Goal: Transaction & Acquisition: Purchase product/service

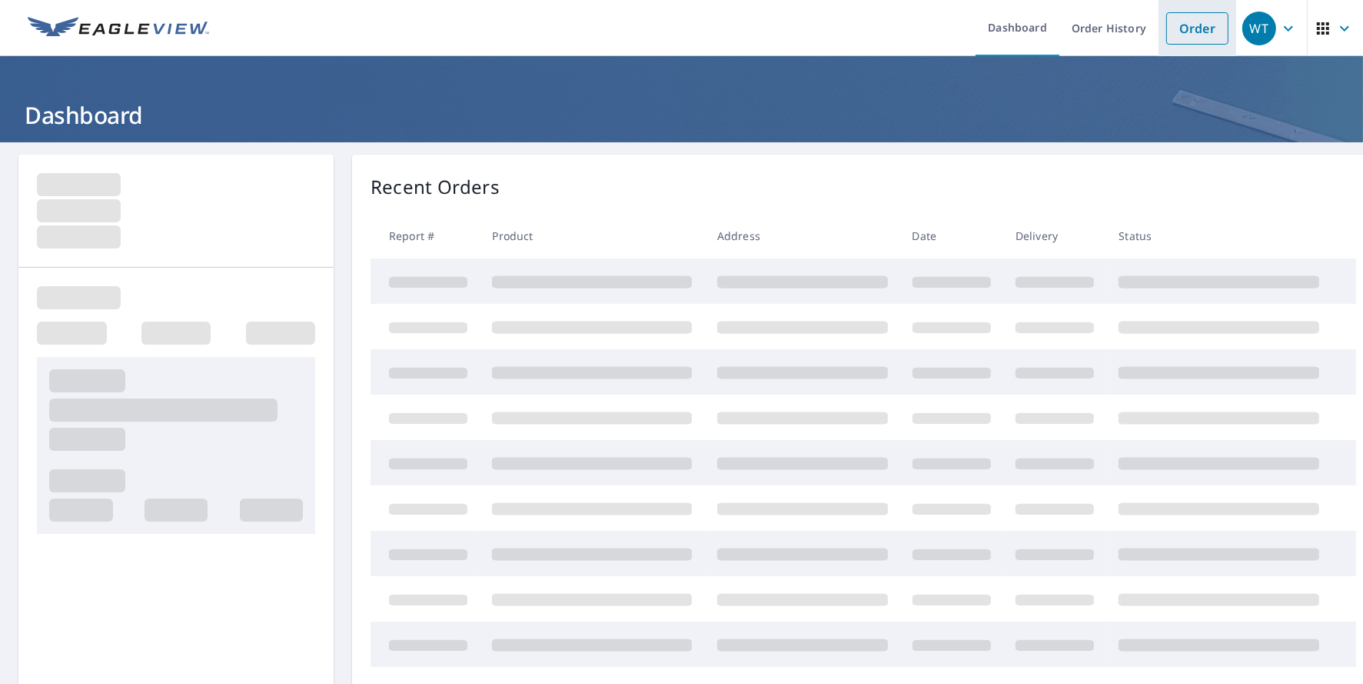
click at [1181, 22] on link "Order" at bounding box center [1197, 28] width 62 height 32
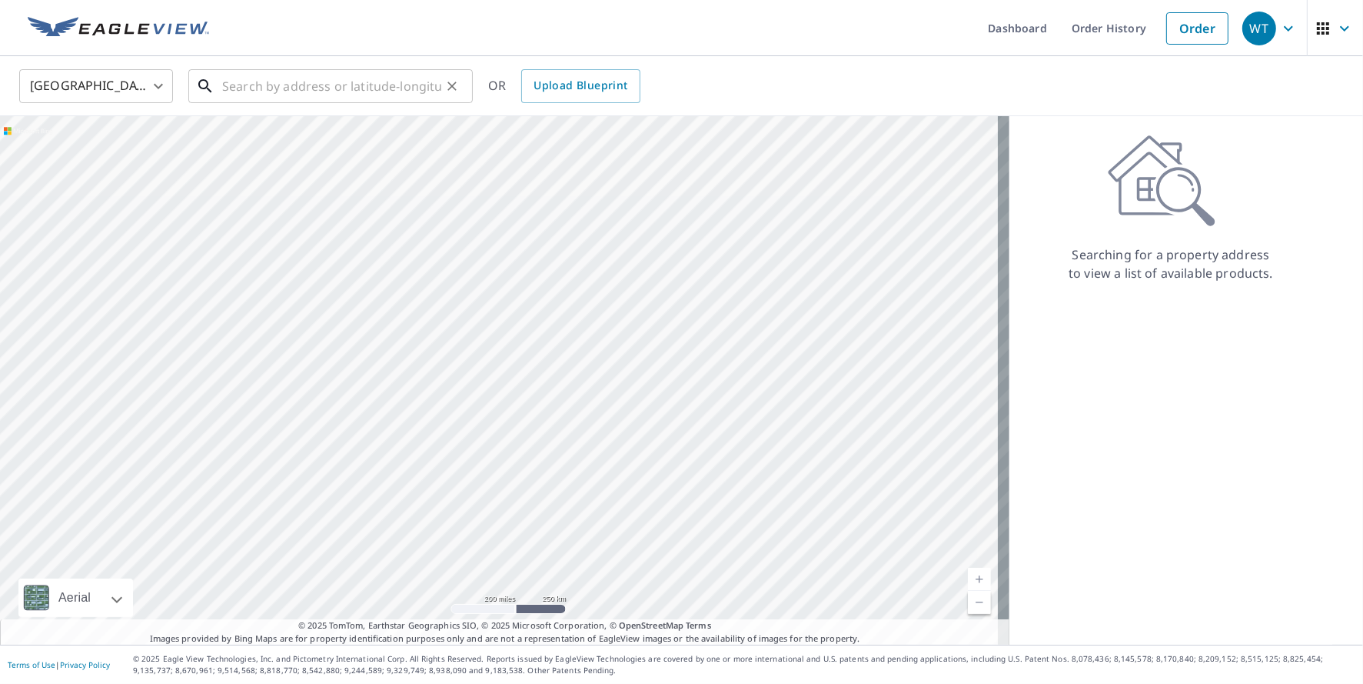
click at [261, 91] on input "text" at bounding box center [331, 86] width 219 height 43
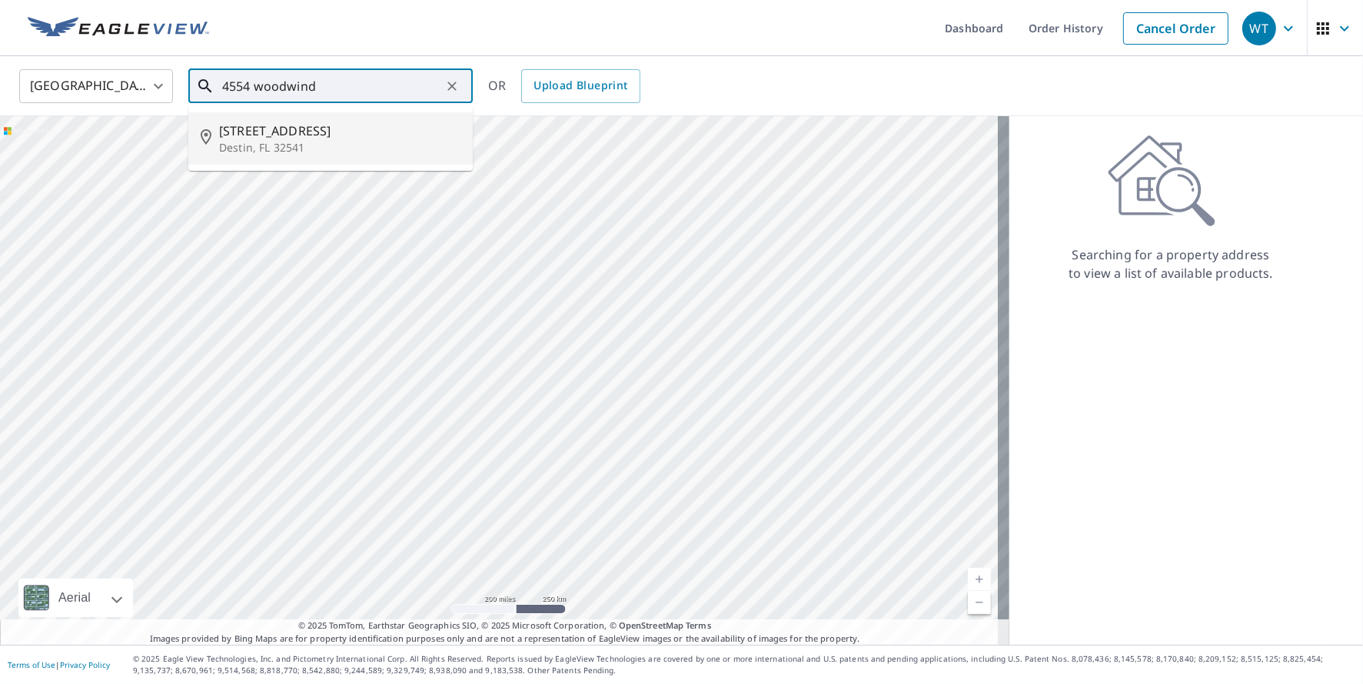
click at [260, 137] on span "4554 Woodwind Dr" at bounding box center [339, 130] width 241 height 18
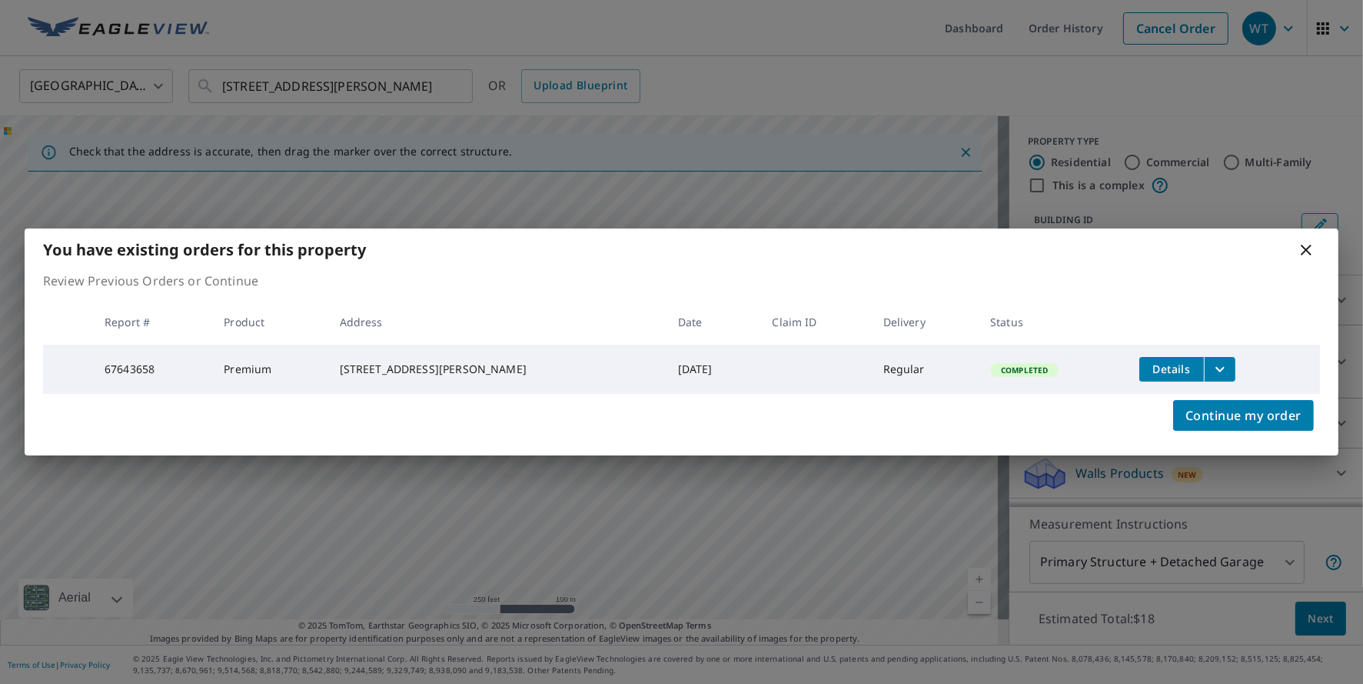
click at [1302, 244] on icon at bounding box center [1306, 250] width 18 height 18
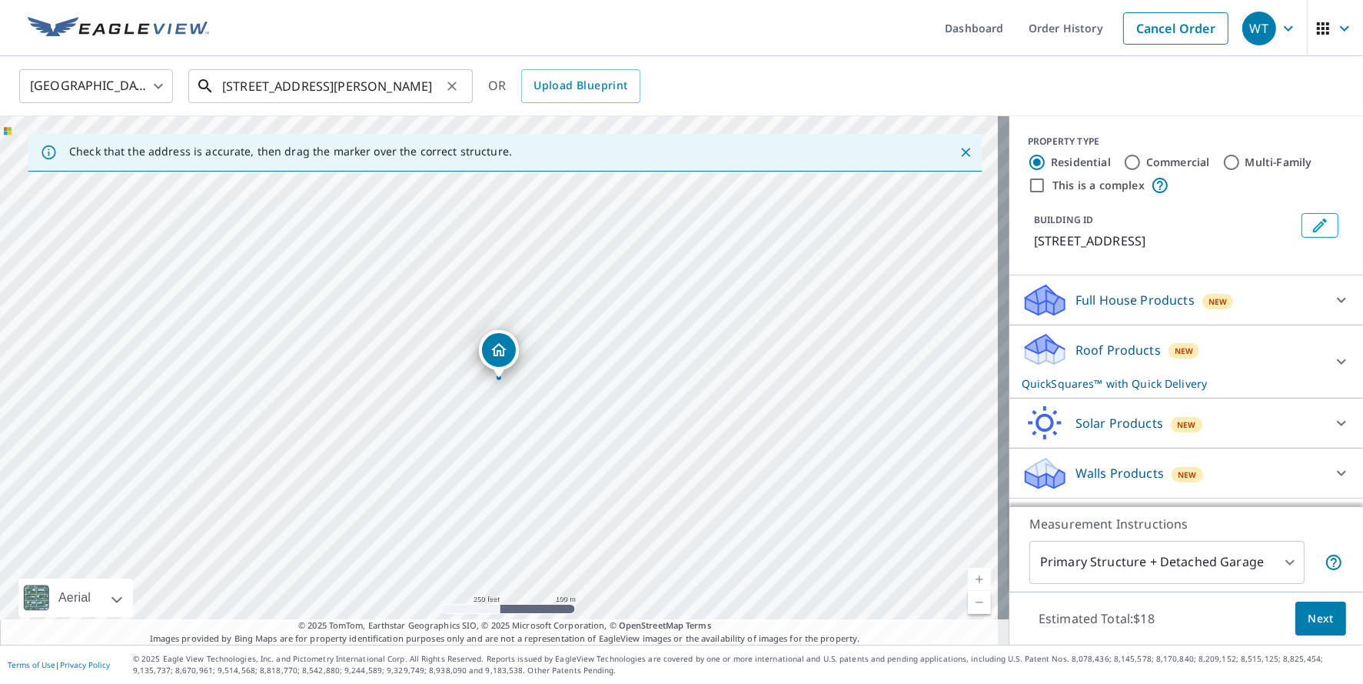
click at [433, 81] on input "4554 Woodwind Dr Destin, FL 32541" at bounding box center [331, 86] width 219 height 43
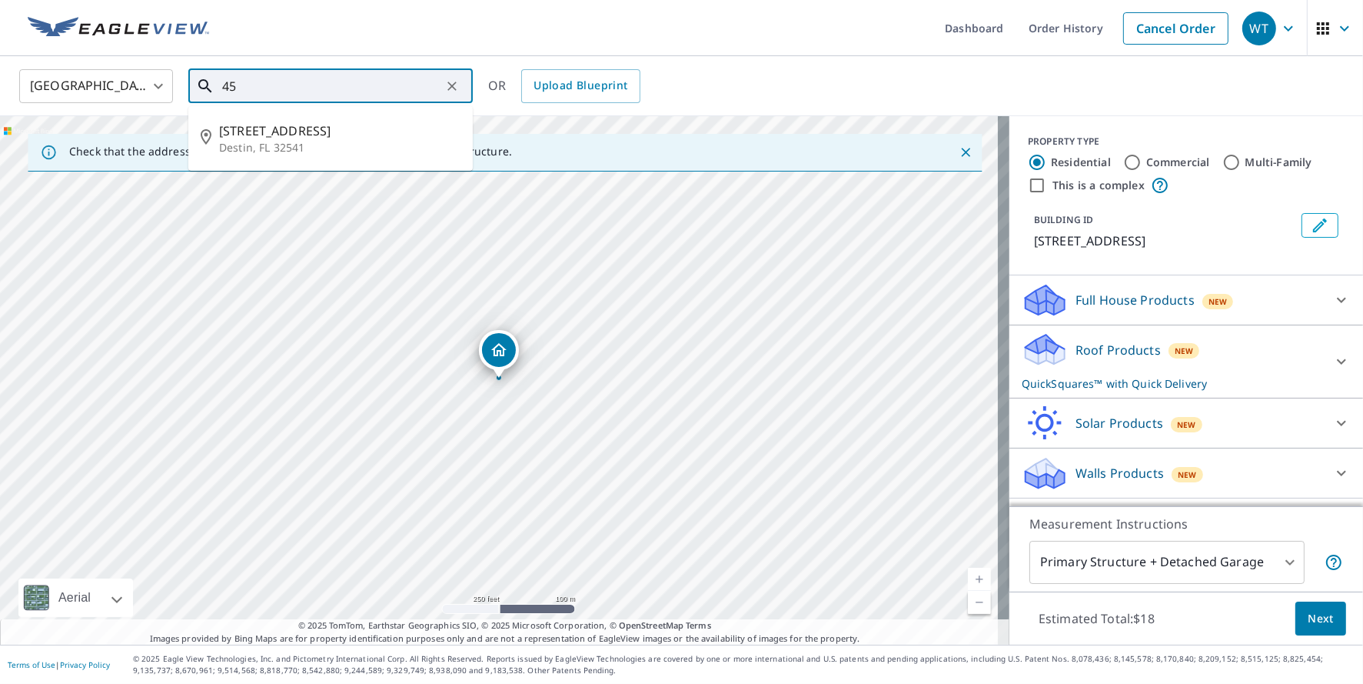
type input "4"
type input "304 pine poss dr fwb fl 32548"
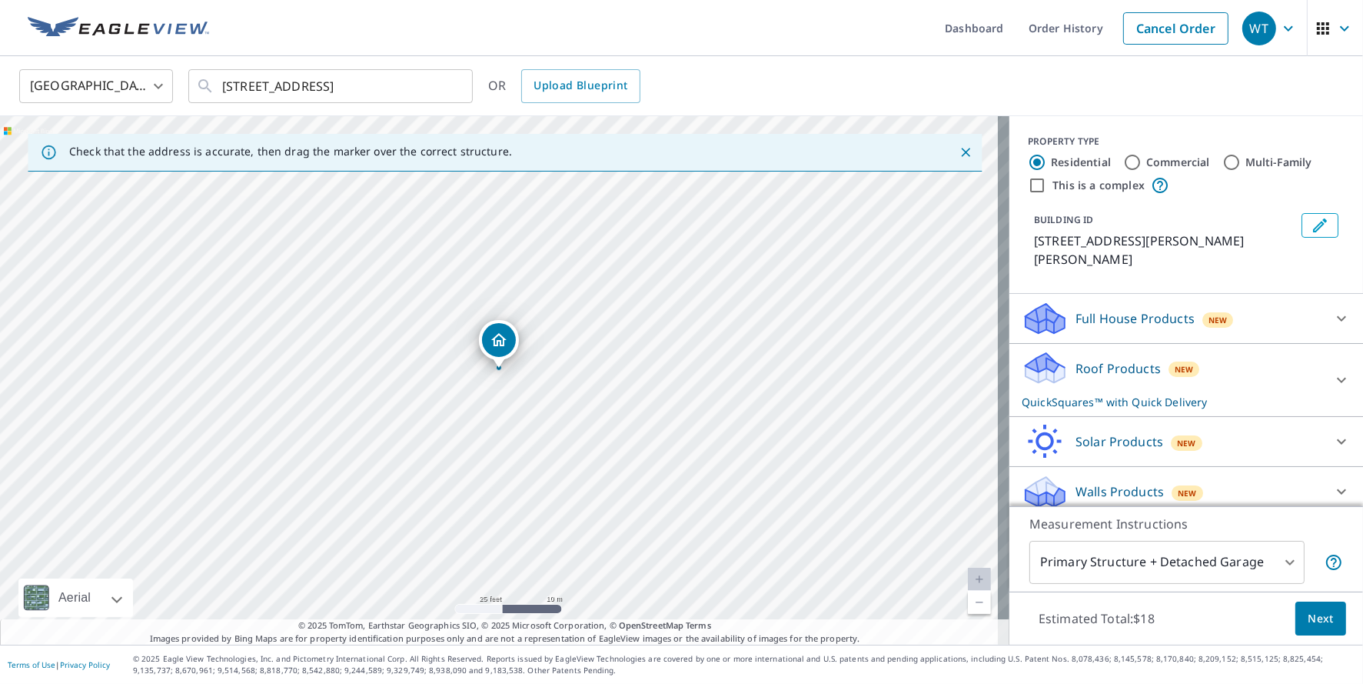
click at [1039, 372] on icon at bounding box center [1040, 373] width 28 height 17
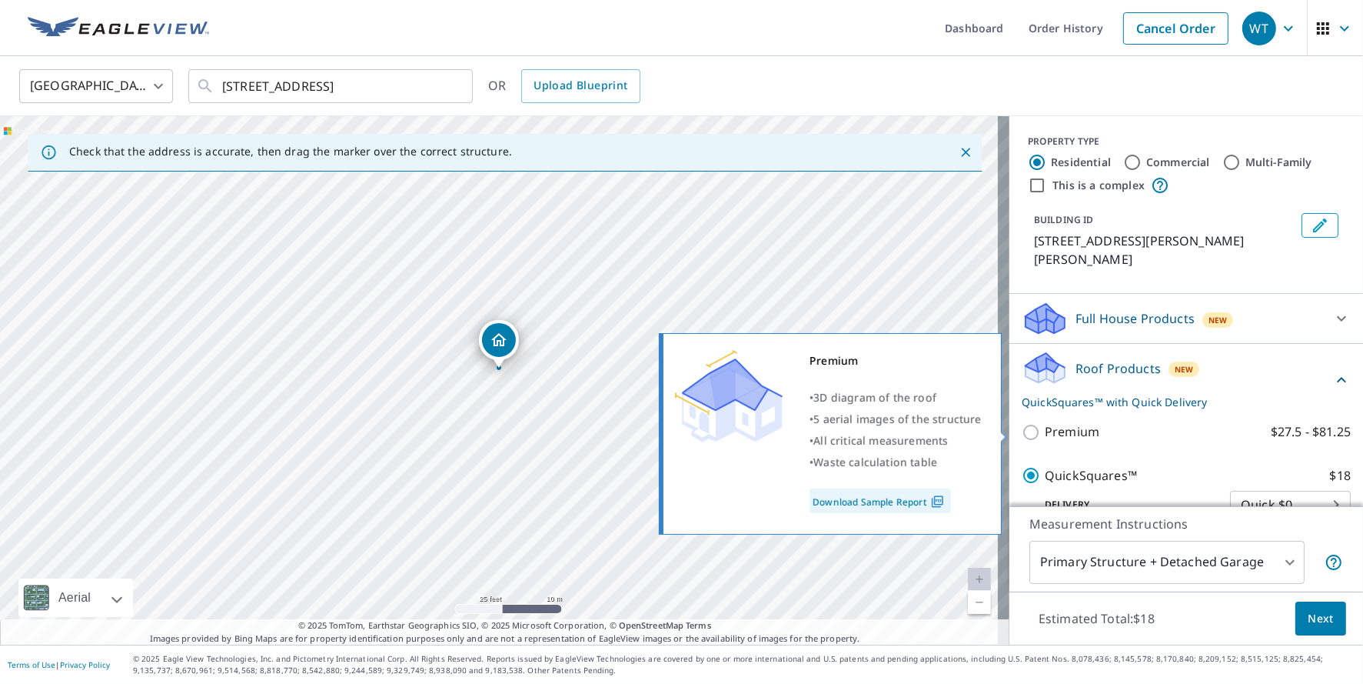
click at [1022, 433] on input "Premium $27.5 - $81.25" at bounding box center [1033, 432] width 23 height 18
checkbox input "true"
checkbox input "false"
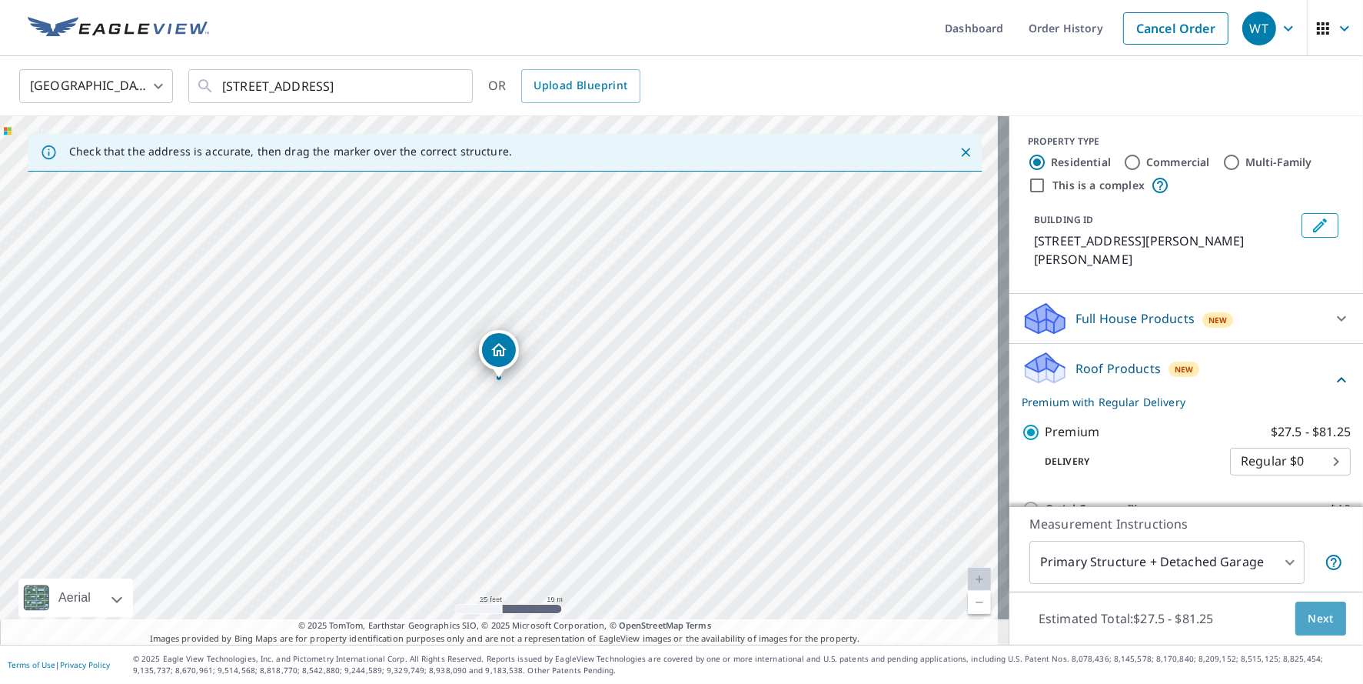
click at [1311, 618] on span "Next" at bounding box center [1321, 618] width 26 height 19
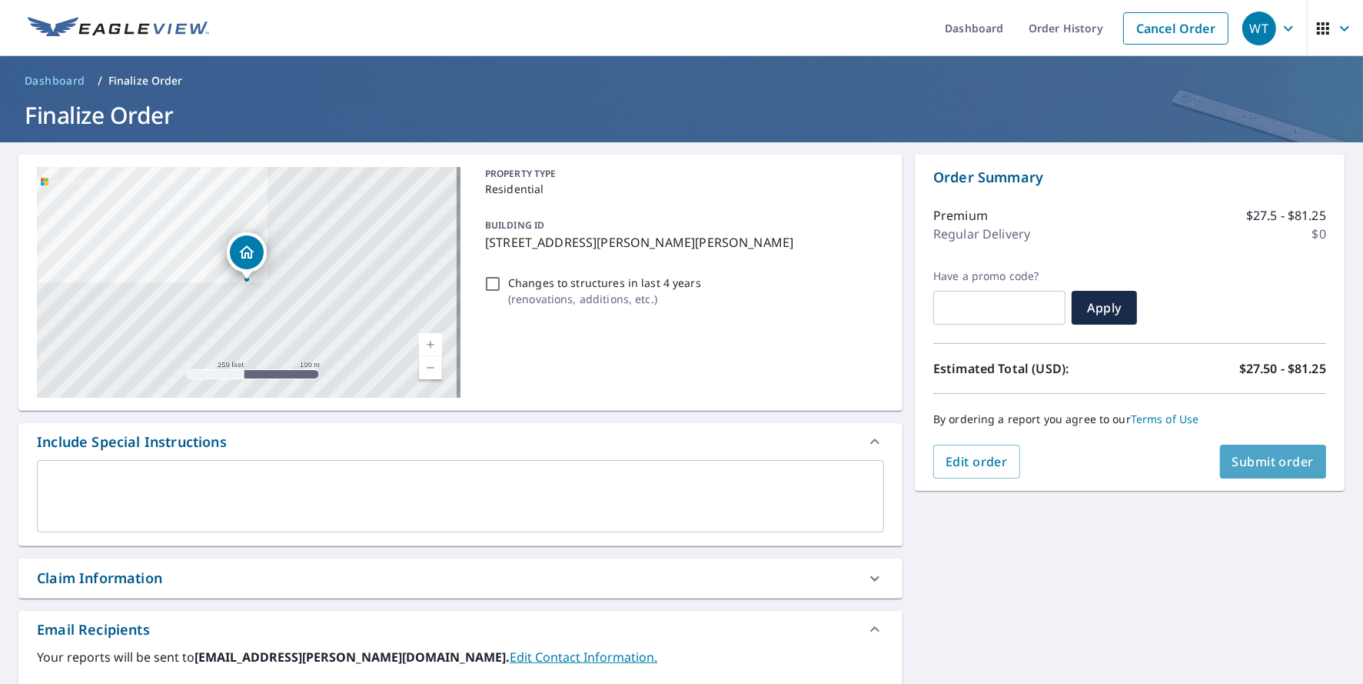
click at [1246, 453] on span "Submit order" at bounding box center [1273, 461] width 82 height 17
checkbox input "true"
